Goal: Navigation & Orientation: Find specific page/section

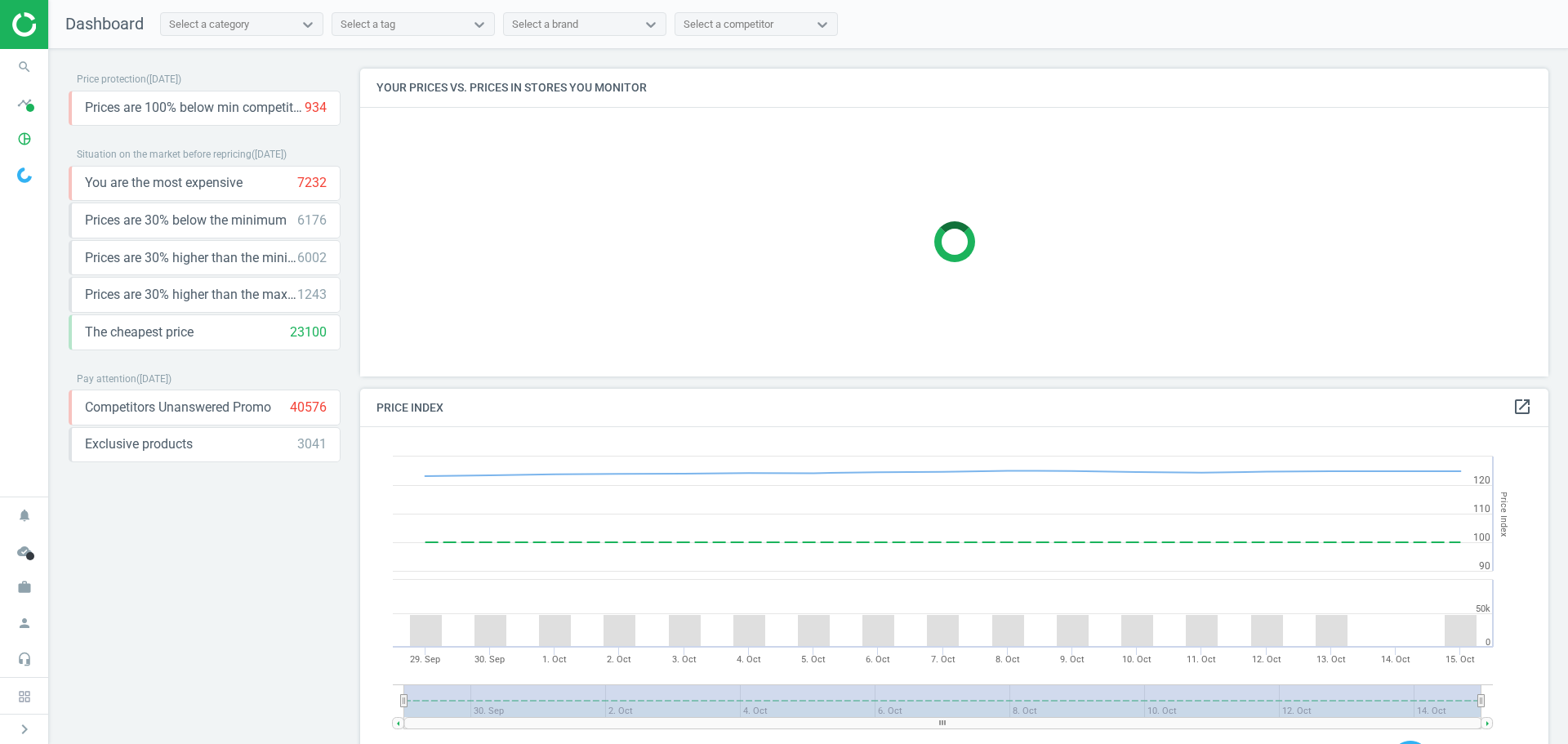
scroll to position [348, 1201]
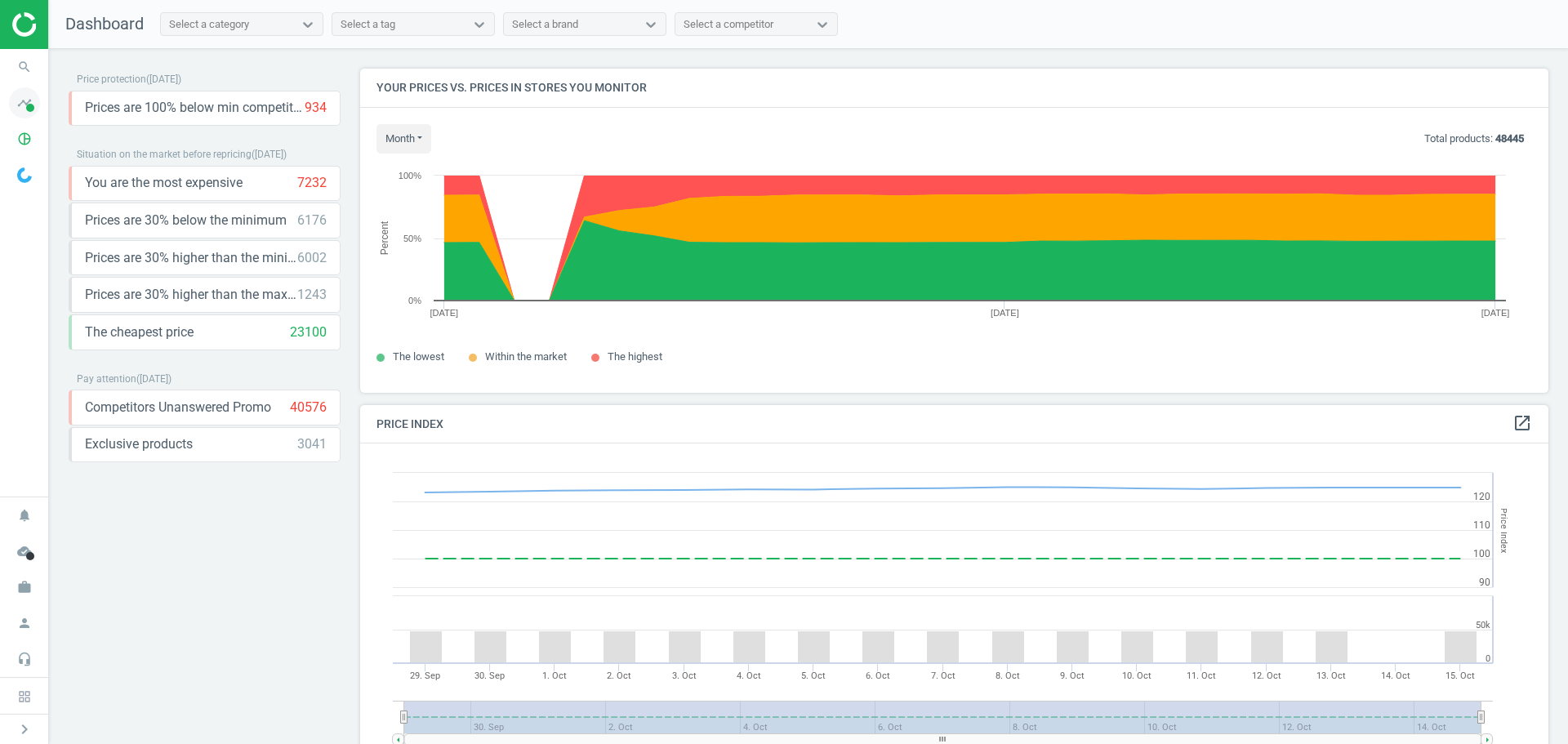
click at [33, 107] on span at bounding box center [30, 107] width 8 height 8
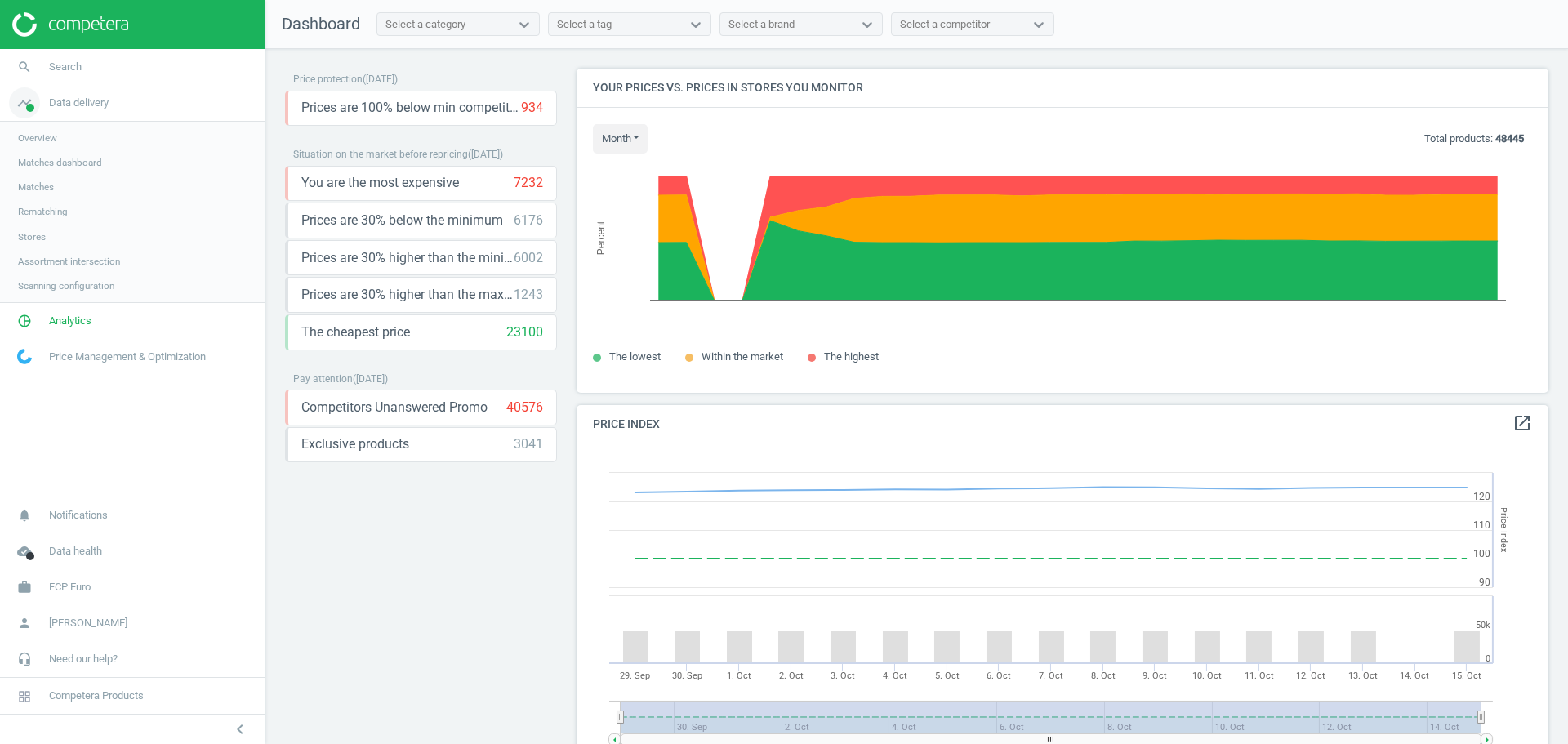
scroll to position [401, 985]
click at [66, 317] on span "Analytics" at bounding box center [70, 321] width 43 height 15
click at [82, 306] on span "Price Management & Optimization" at bounding box center [128, 308] width 157 height 15
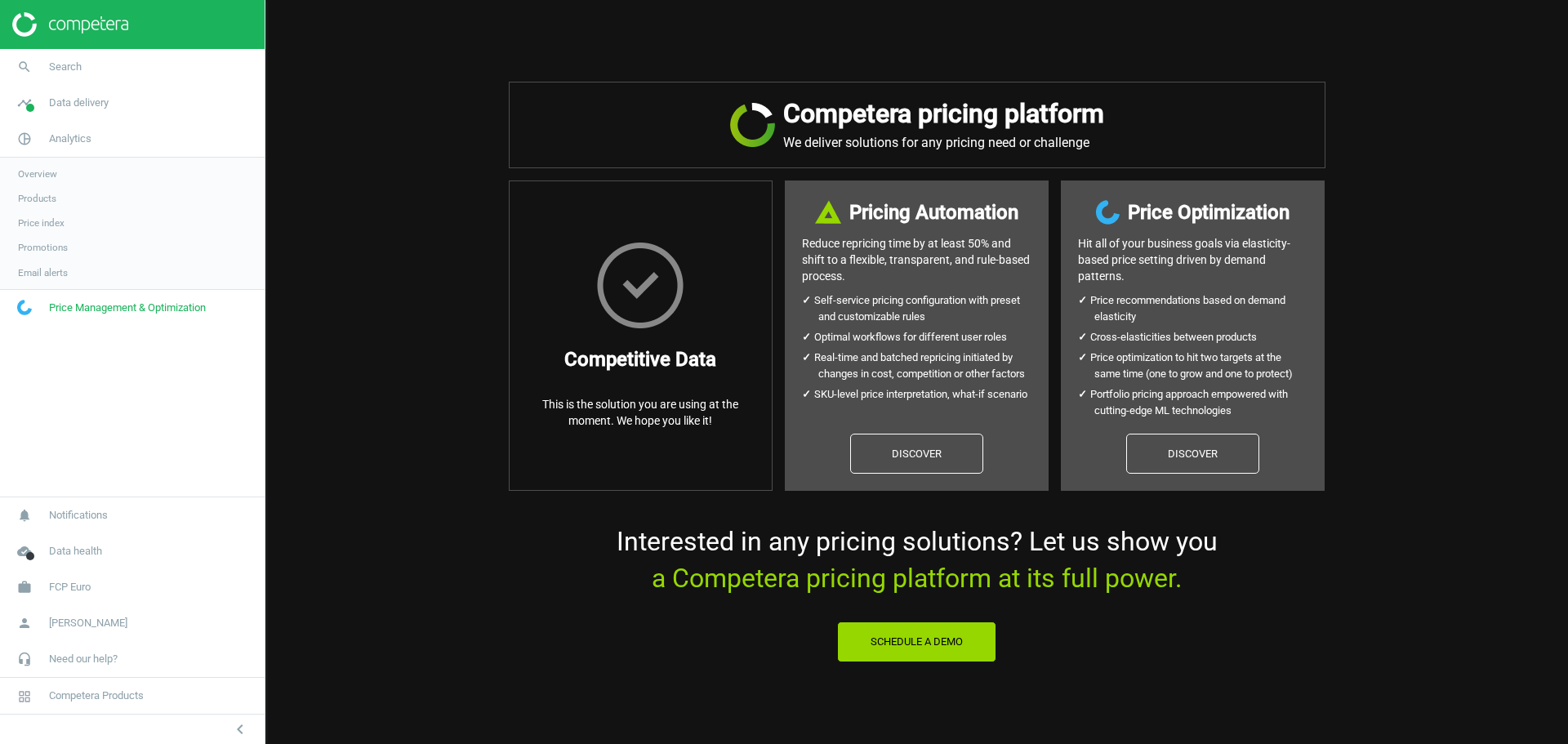
click at [41, 192] on span "Products" at bounding box center [38, 198] width 38 height 13
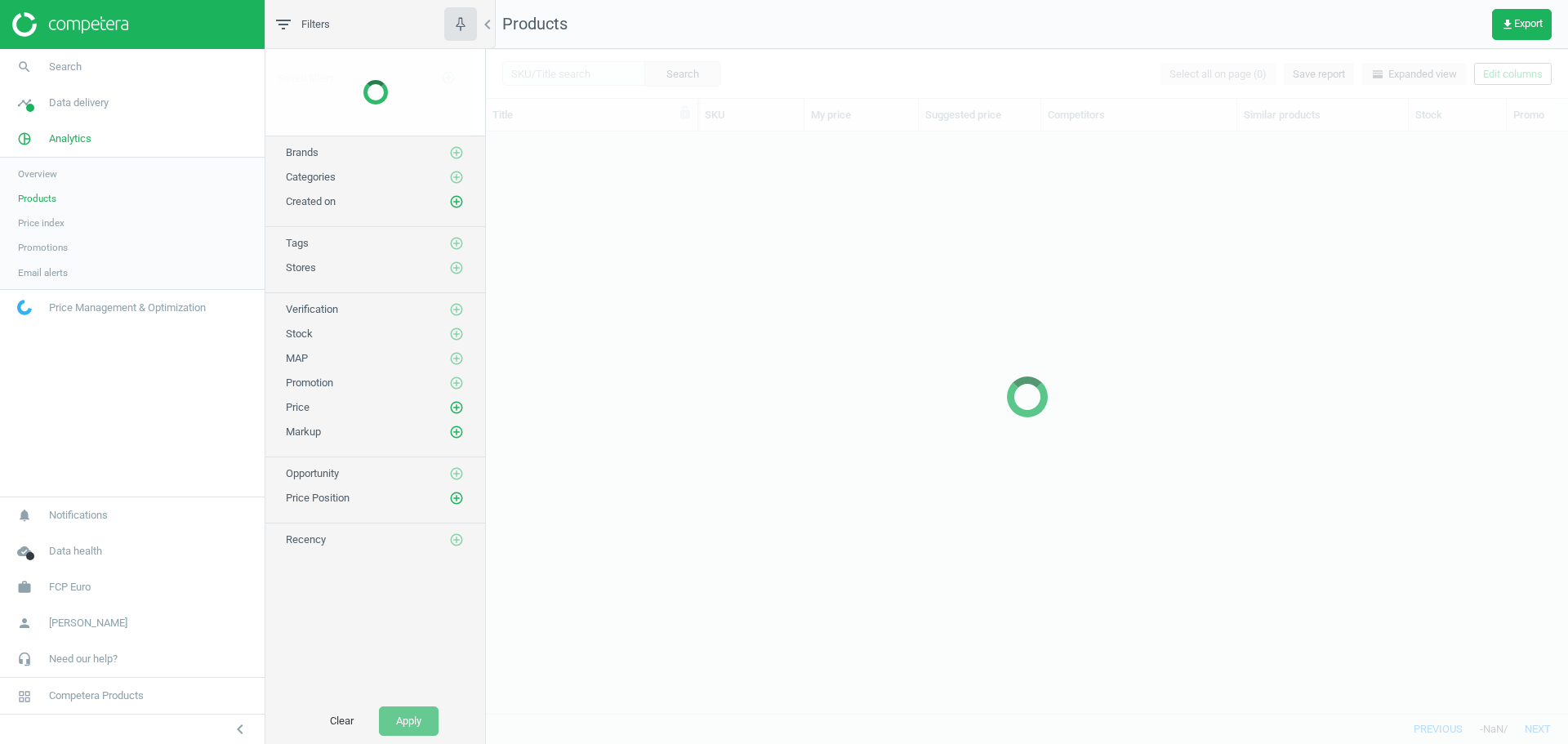
scroll to position [557, 1070]
click at [37, 222] on span "Price index" at bounding box center [42, 223] width 47 height 13
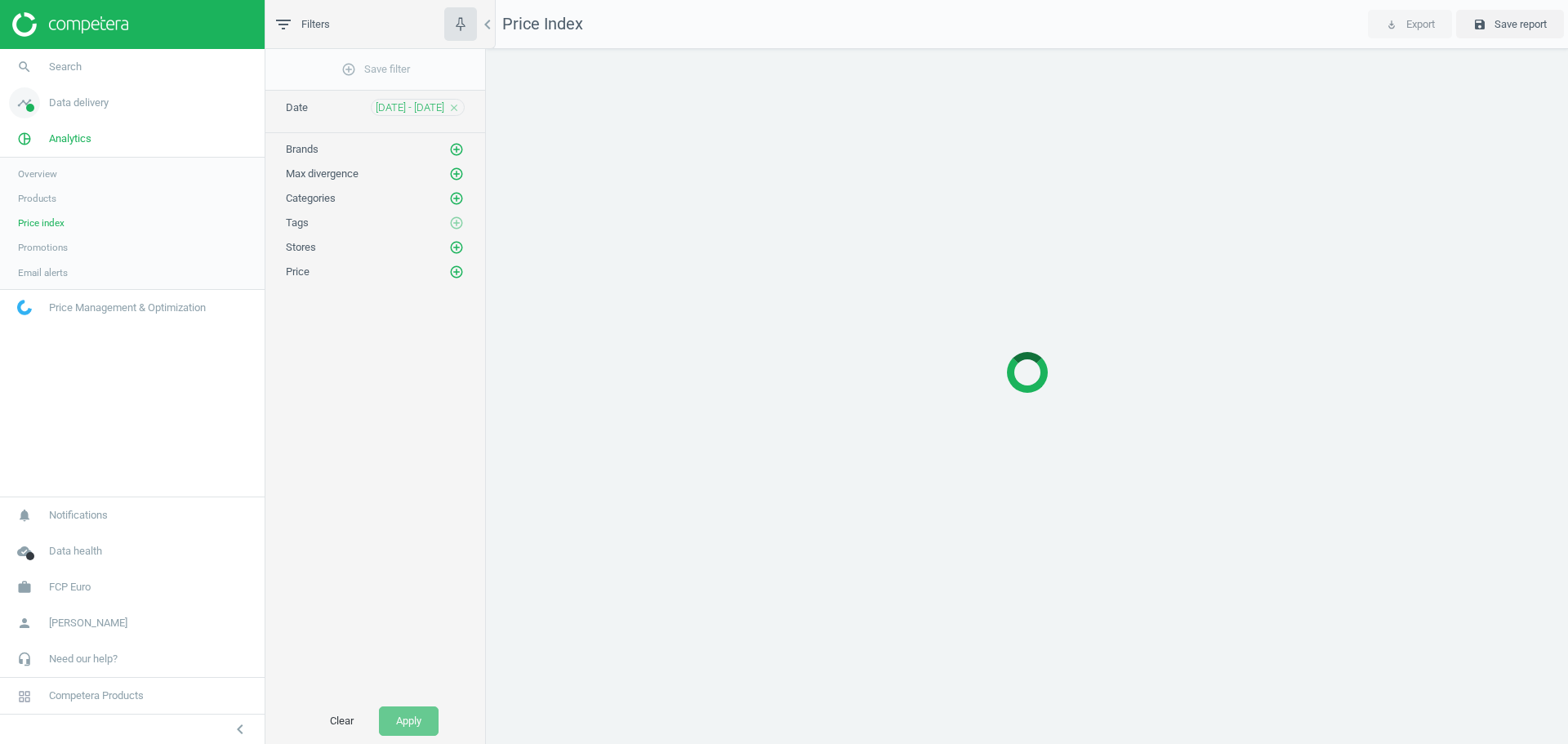
click at [72, 102] on span "Data delivery" at bounding box center [79, 103] width 60 height 15
click at [42, 137] on span "Overview" at bounding box center [38, 138] width 39 height 13
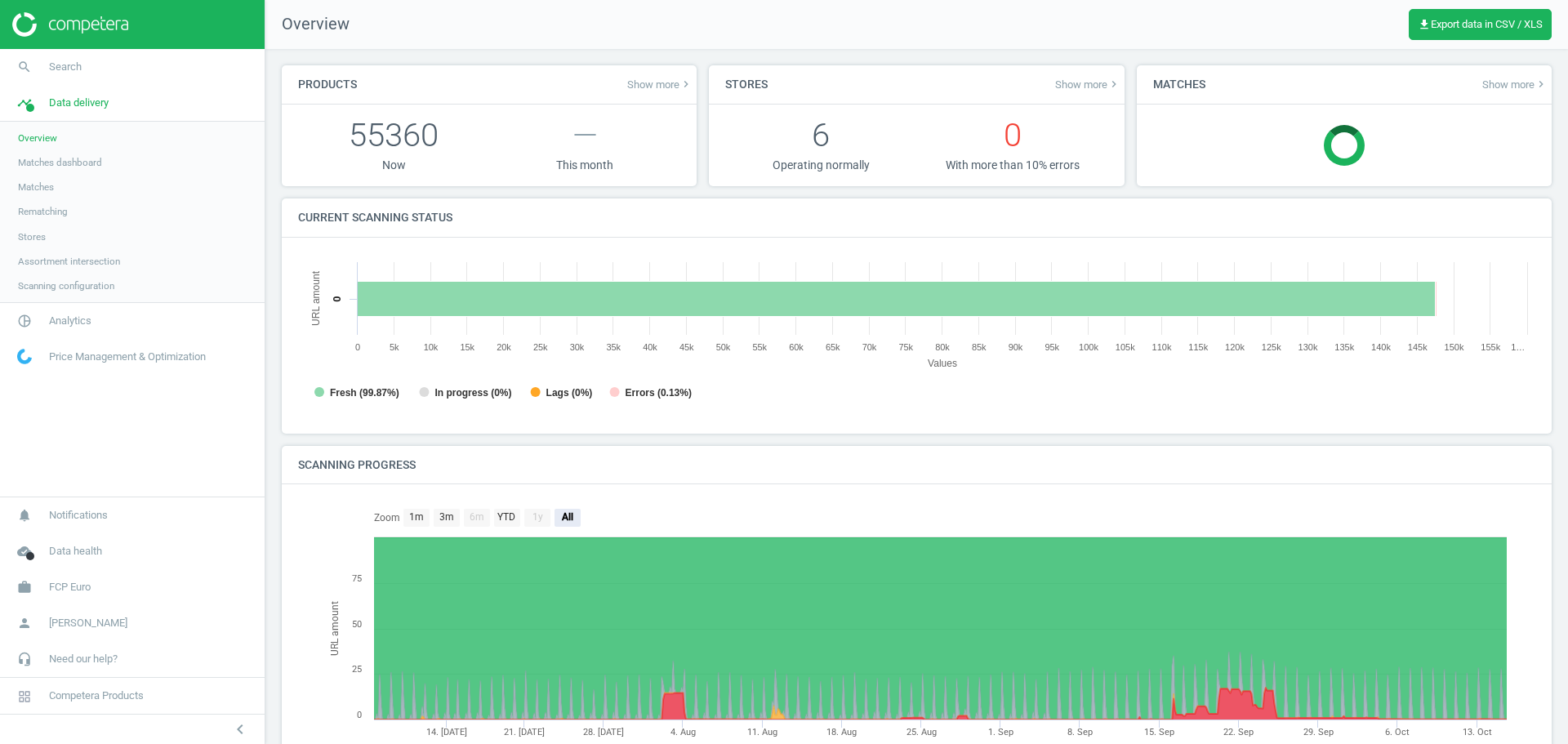
scroll to position [8, 8]
